Goal: Information Seeking & Learning: Learn about a topic

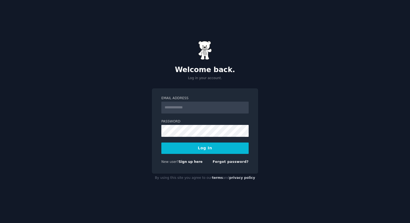
click at [193, 108] on input "Email Address" at bounding box center [204, 108] width 87 height 12
type input "**********"
click at [202, 148] on button "Log In" at bounding box center [204, 148] width 87 height 11
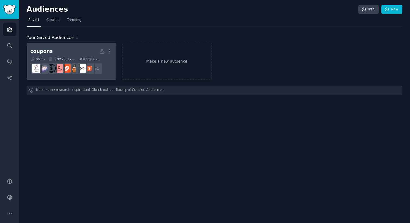
click at [81, 53] on h2 "coupons More" at bounding box center [71, 51] width 82 height 9
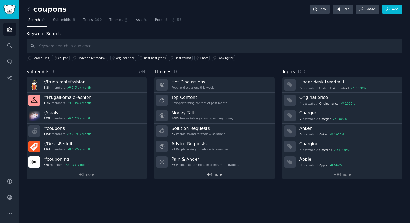
click at [213, 175] on link "+ 4 more" at bounding box center [214, 174] width 120 height 9
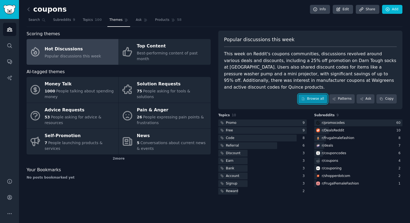
click at [317, 94] on link "Browse all" at bounding box center [312, 98] width 29 height 9
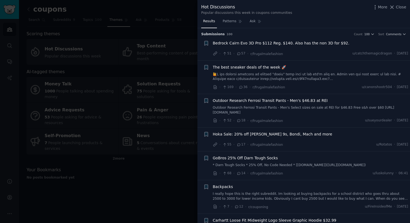
click at [284, 43] on span "Bedrock Cairn Evo 3D Pro $112 Reg. $140. Also has the non 3D for $92." at bounding box center [281, 43] width 137 height 6
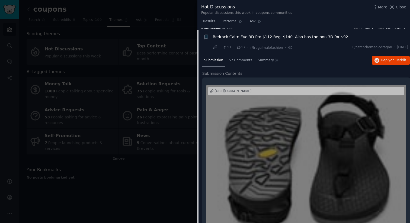
scroll to position [8, 0]
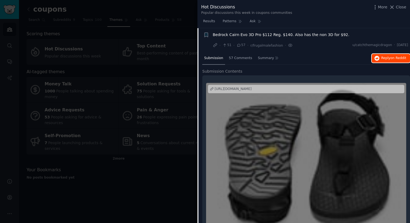
click at [388, 60] on span "Reply on Reddit" at bounding box center [393, 58] width 25 height 5
click at [167, 46] on div at bounding box center [205, 111] width 410 height 223
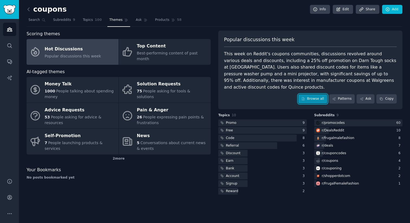
click at [308, 94] on link "Browse all" at bounding box center [312, 98] width 29 height 9
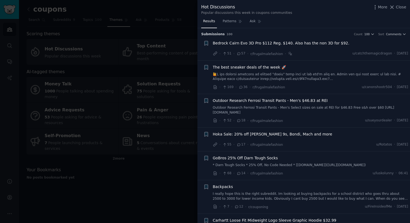
click at [304, 48] on div "Bedrock Cairn Evo 3D Pro $112 Reg. $140. Also has the non 3D for $92. · 51 · 57…" at bounding box center [310, 48] width 195 height 16
click at [263, 68] on span "The best sneaker deals of the week 🚀" at bounding box center [249, 68] width 73 height 6
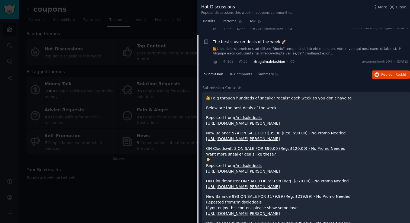
scroll to position [33, 0]
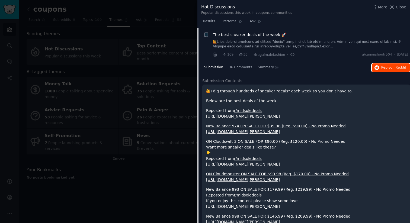
click at [377, 67] on icon "button" at bounding box center [376, 67] width 5 height 5
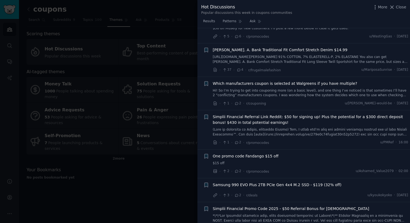
scroll to position [491, 0]
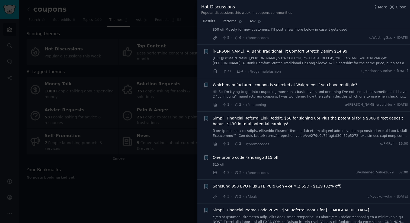
click at [271, 32] on div "$50 off Musely $50 off Musely for new customers. I’ll post a few more below in …" at bounding box center [310, 26] width 195 height 12
click at [300, 25] on div "$50 off Musely" at bounding box center [310, 23] width 195 height 6
click at [220, 25] on span "$50 off Musely" at bounding box center [227, 23] width 28 height 6
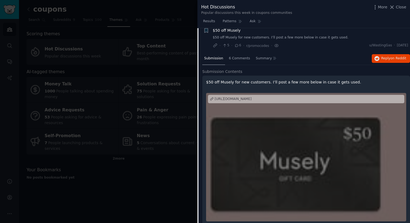
scroll to position [219, 0]
click at [382, 61] on span "Reply on Reddit" at bounding box center [393, 58] width 25 height 5
click at [394, 7] on icon at bounding box center [392, 7] width 6 height 6
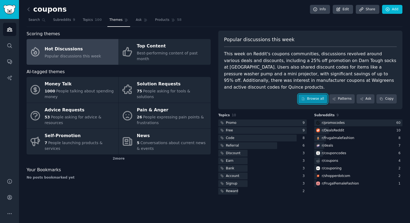
click at [313, 94] on link "Browse all" at bounding box center [312, 98] width 29 height 9
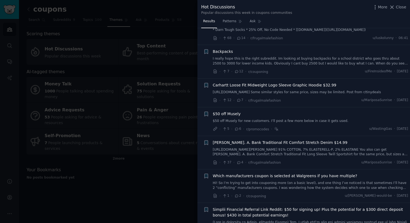
scroll to position [134, 0]
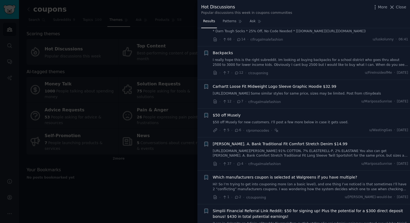
click at [227, 52] on span "Backpacks" at bounding box center [223, 53] width 20 height 6
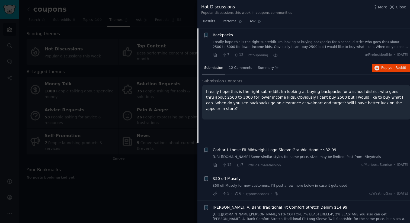
scroll to position [152, 0]
click at [382, 68] on span "Reply on Reddit" at bounding box center [393, 67] width 25 height 5
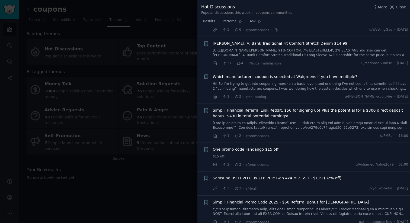
scroll to position [353, 0]
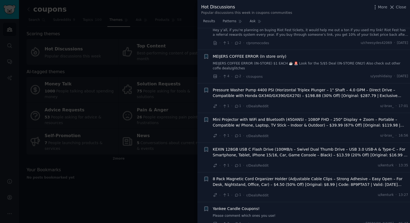
click at [285, 98] on span "Pressure Washer Pump 4400 PSI (Horizontal Triplex Plunger – 1" Shaft – 4.0 GPM …" at bounding box center [310, 92] width 195 height 11
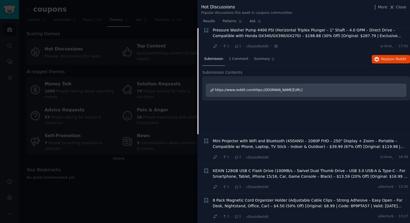
scroll to position [609, 0]
click at [384, 62] on span "Reply on Reddit" at bounding box center [393, 59] width 25 height 5
